Goal: Task Accomplishment & Management: Manage account settings

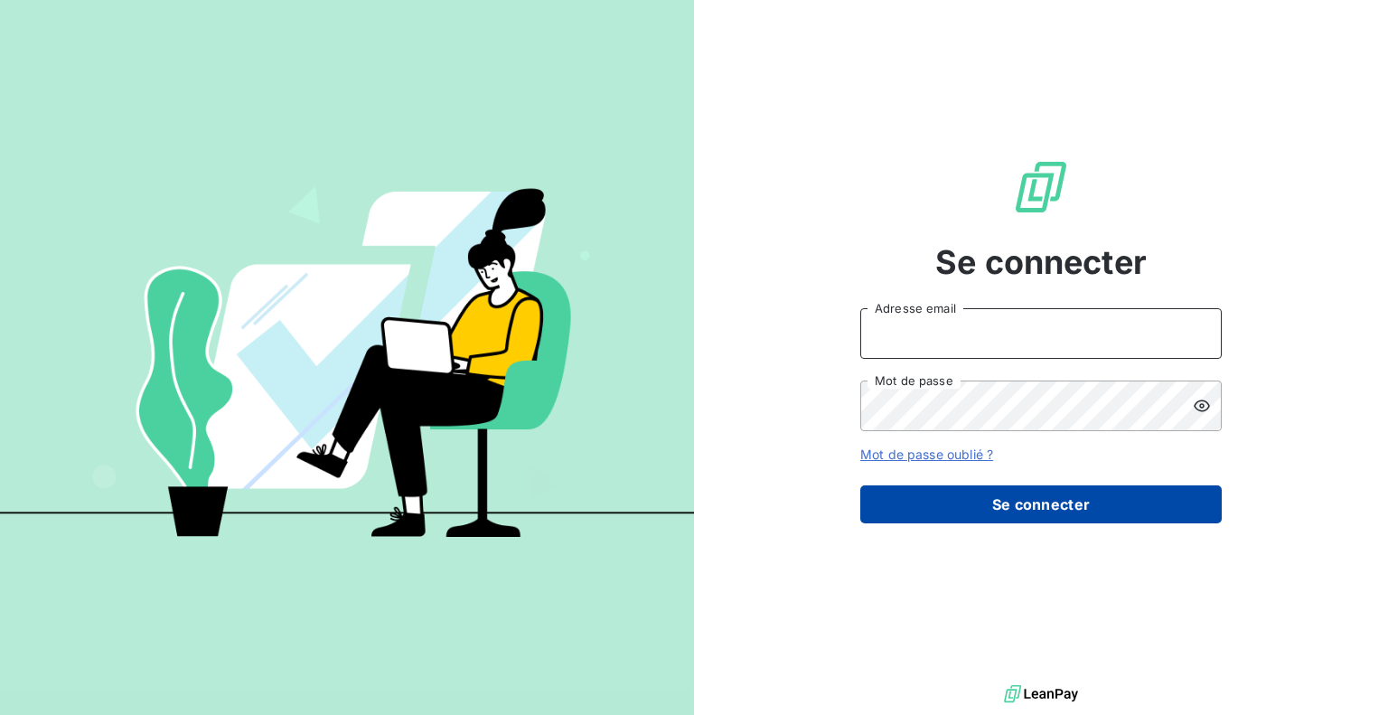
type input "[EMAIL_ADDRESS][DOMAIN_NAME]"
click at [923, 492] on button "Se connecter" at bounding box center [1042, 504] width 362 height 38
click at [1041, 513] on button "Se connecter" at bounding box center [1042, 504] width 362 height 38
type input "[EMAIL_ADDRESS][DOMAIN_NAME]"
click at [710, 317] on button "Se connecter" at bounding box center [1042, 504] width 362 height 38
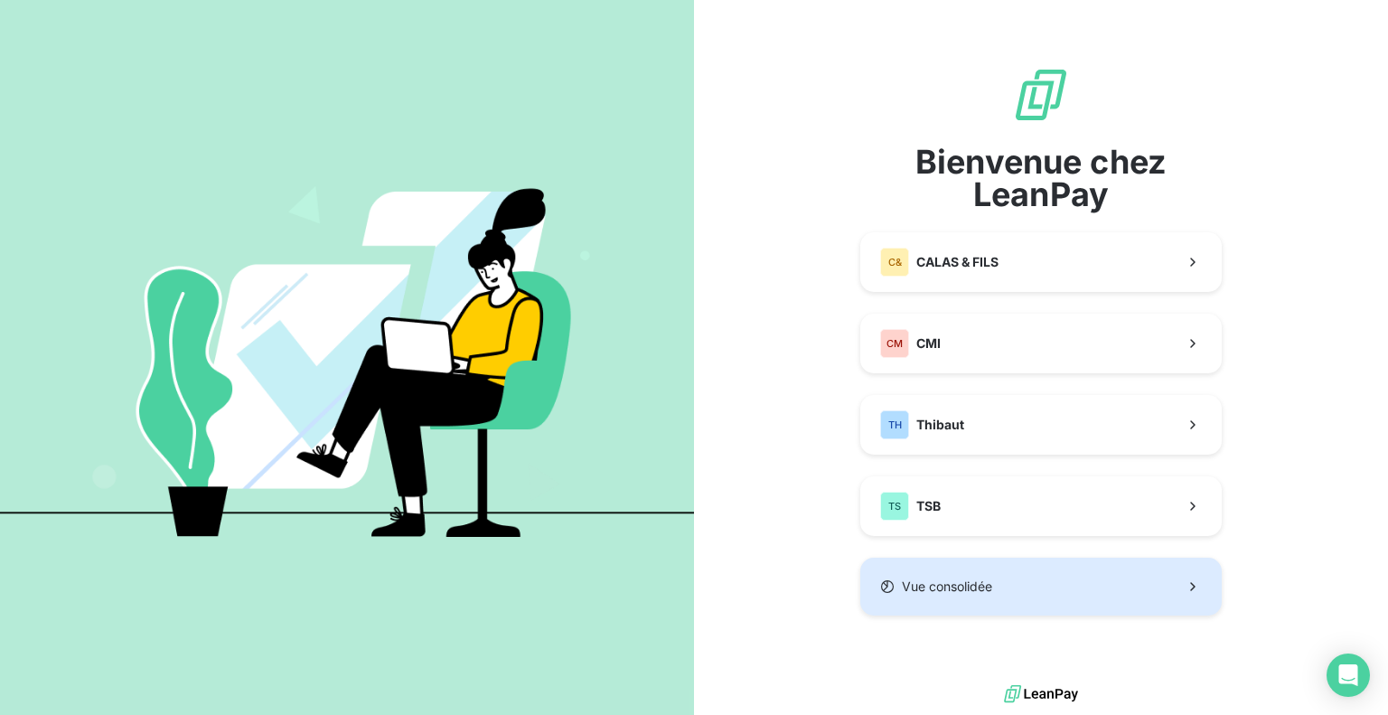
click at [710, 317] on button "Vue consolidée" at bounding box center [1042, 587] width 362 height 58
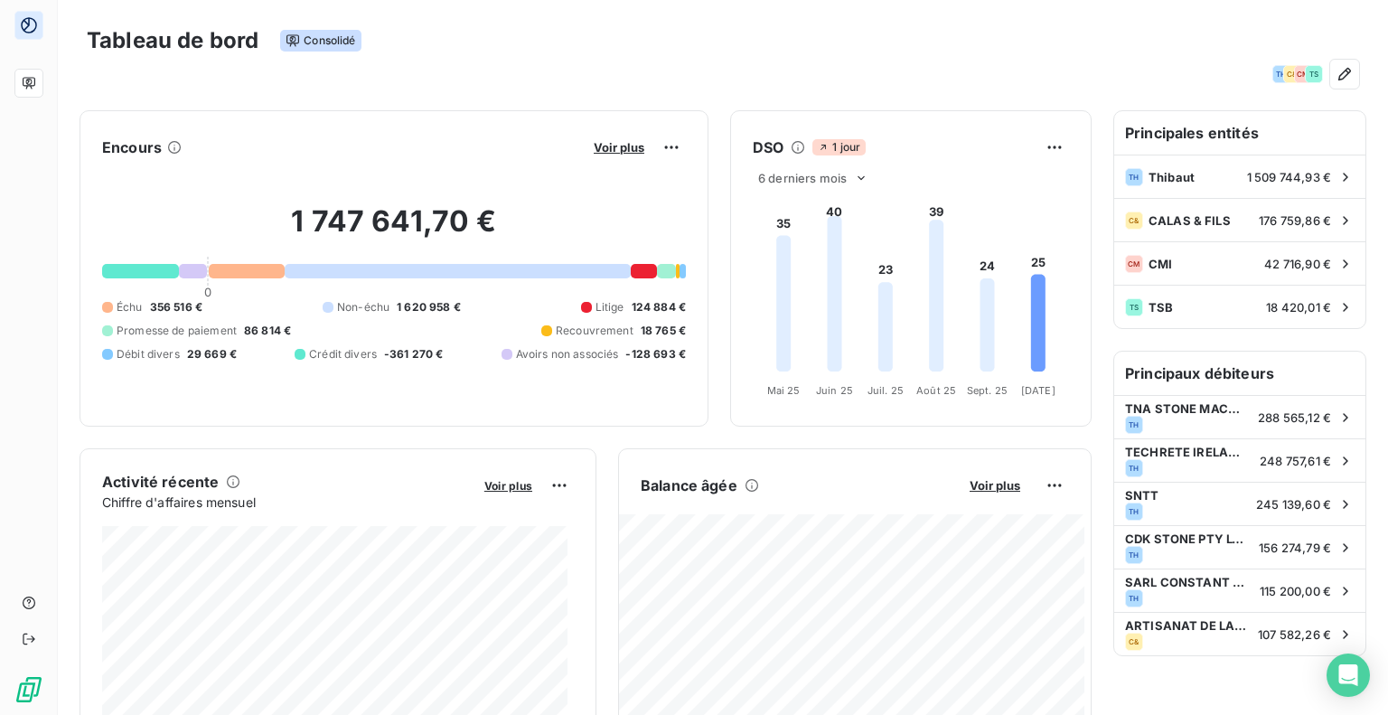
click at [372, 264] on div at bounding box center [458, 271] width 346 height 14
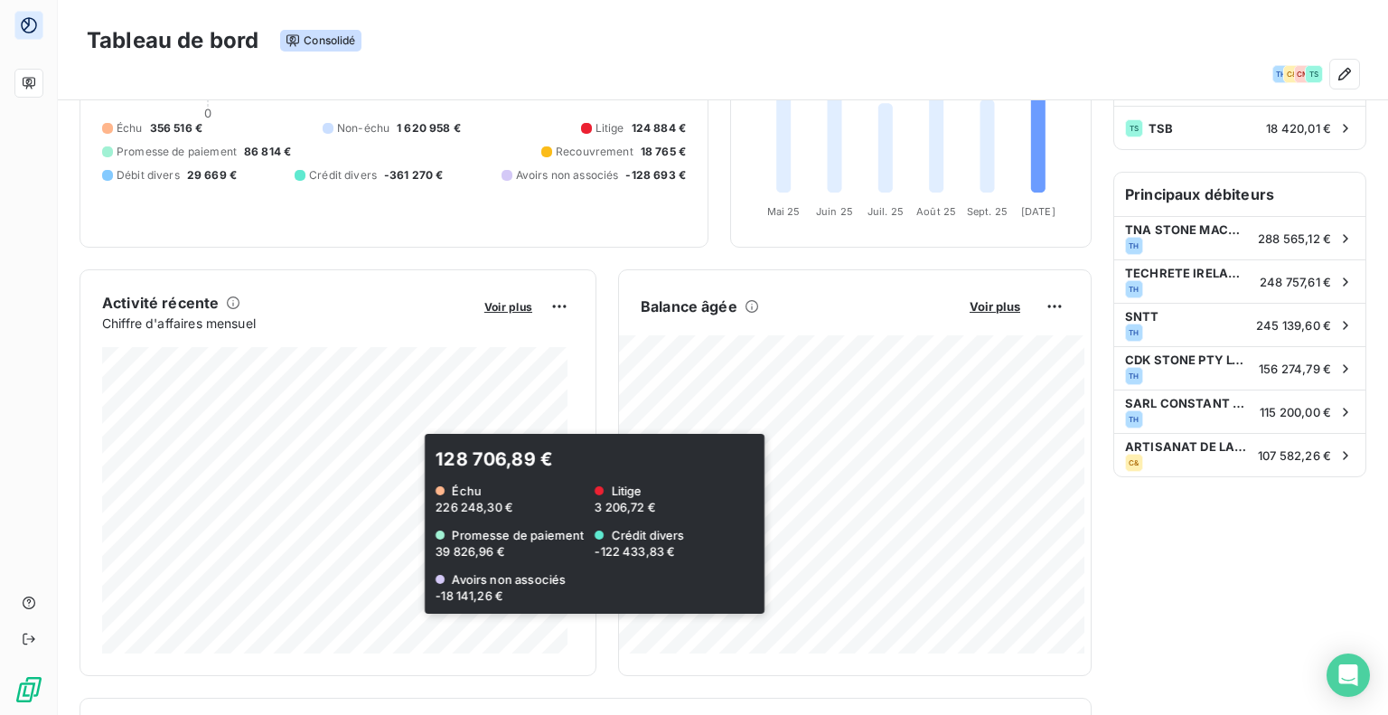
scroll to position [181, 0]
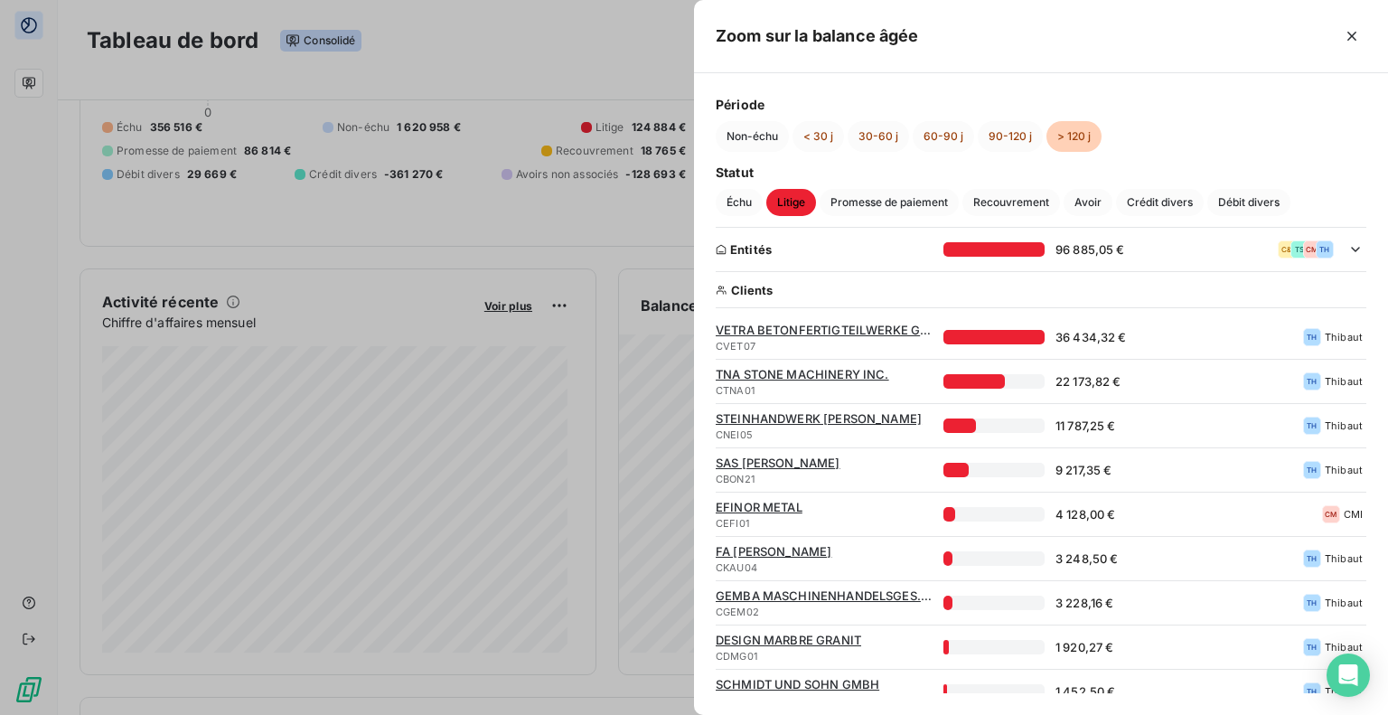
click at [625, 248] on div at bounding box center [694, 357] width 1388 height 715
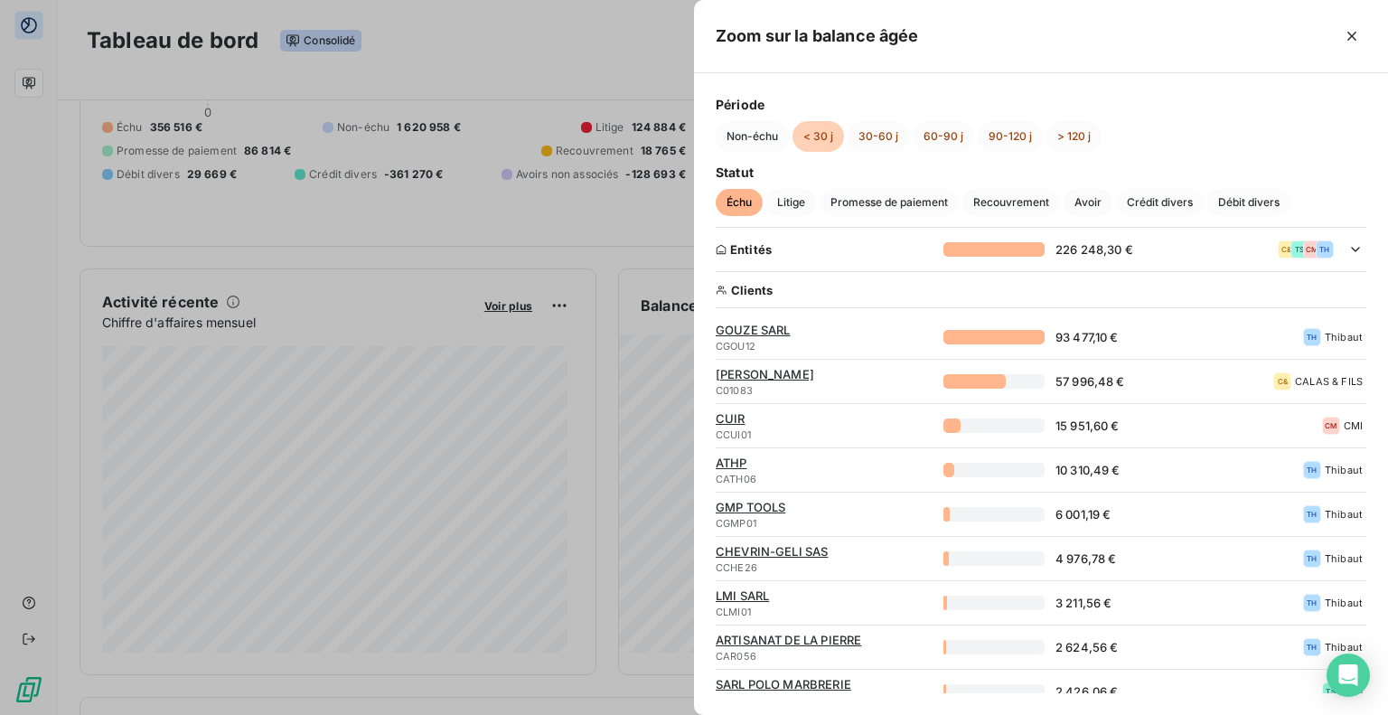
click at [657, 242] on div at bounding box center [694, 357] width 1388 height 715
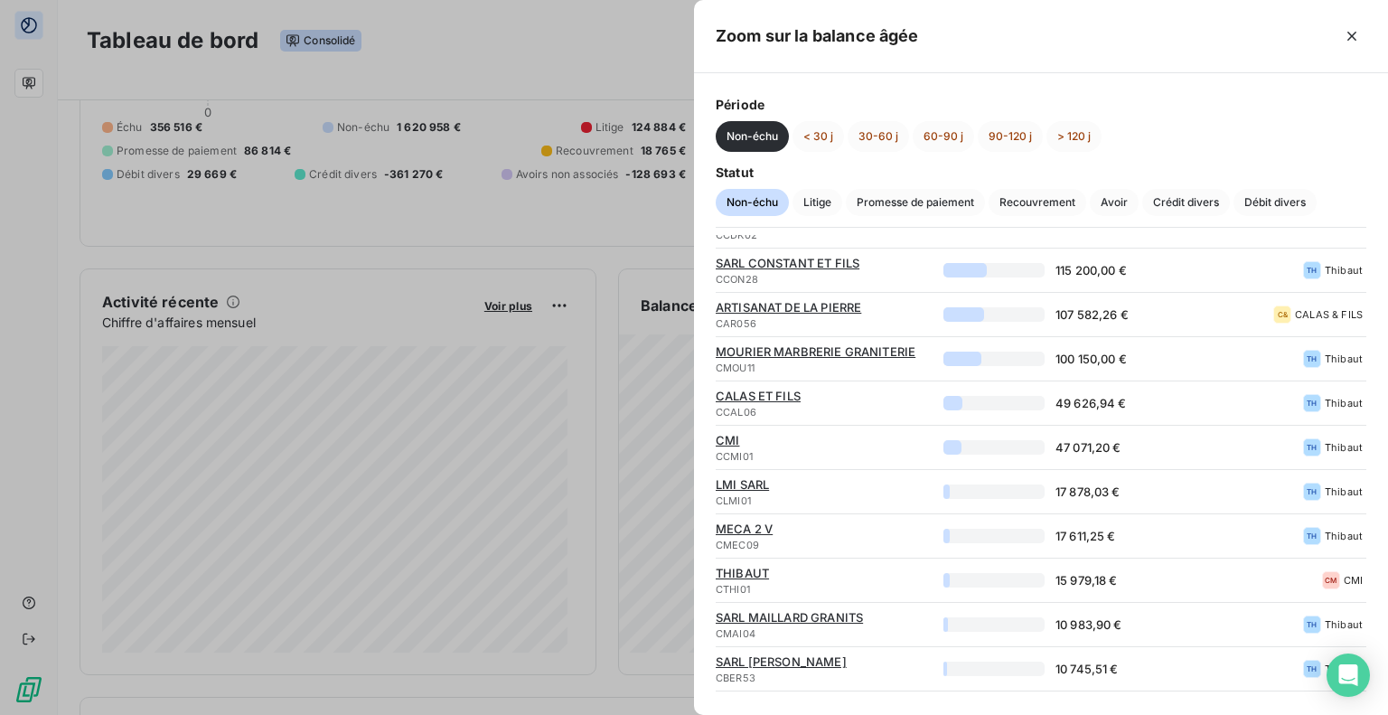
scroll to position [0, 0]
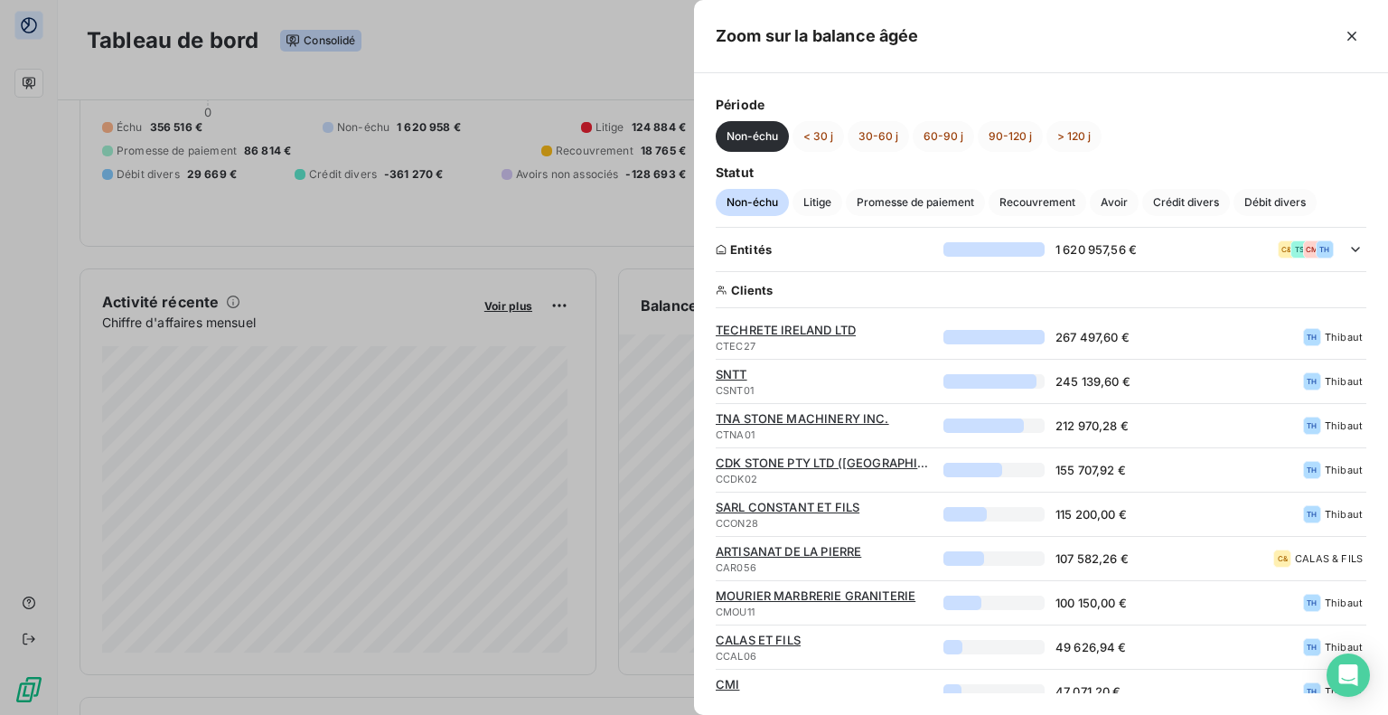
click at [598, 253] on div at bounding box center [694, 357] width 1388 height 715
